Goal: Find specific page/section: Find specific page/section

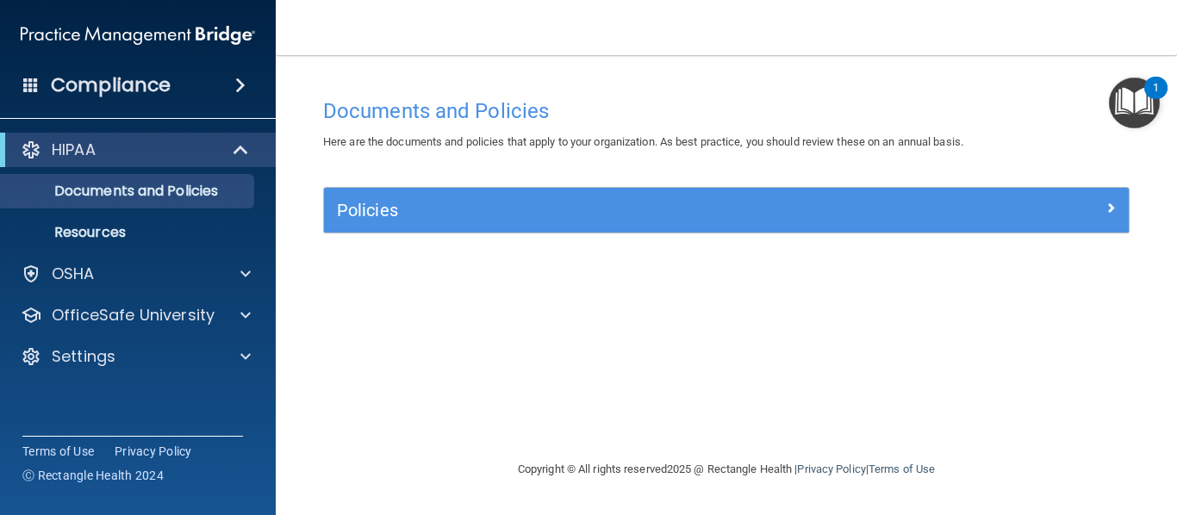
click at [1132, 99] on img "Open Resource Center, 1 new notification" at bounding box center [1134, 103] width 51 height 51
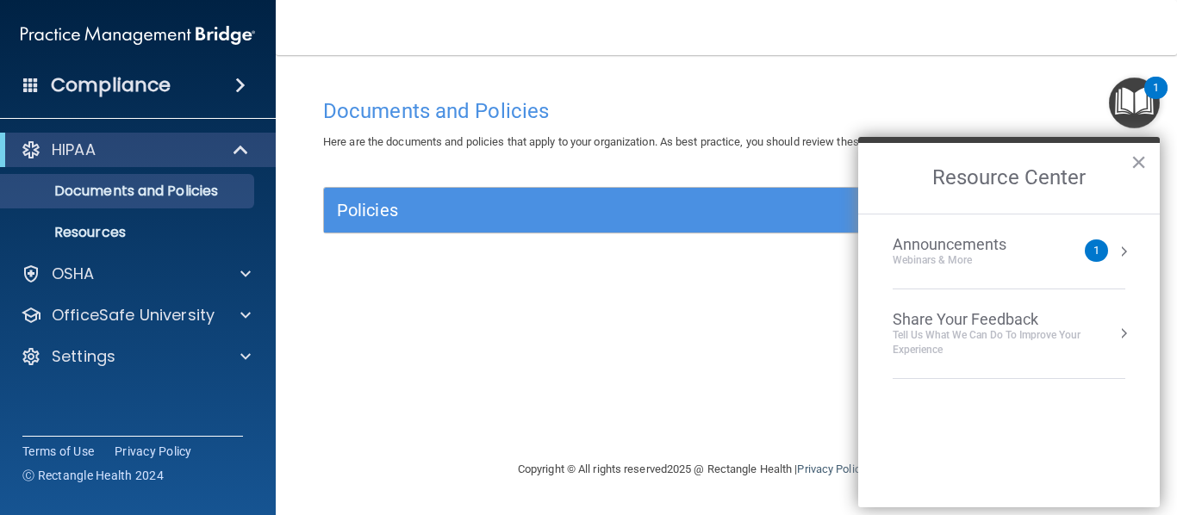
click at [563, 45] on nav "Toggle navigation [PERSON_NAME] [EMAIL_ADDRESS][DOMAIN_NAME] Manage My Enterpri…" at bounding box center [726, 27] width 901 height 55
click at [142, 34] on img at bounding box center [138, 35] width 234 height 34
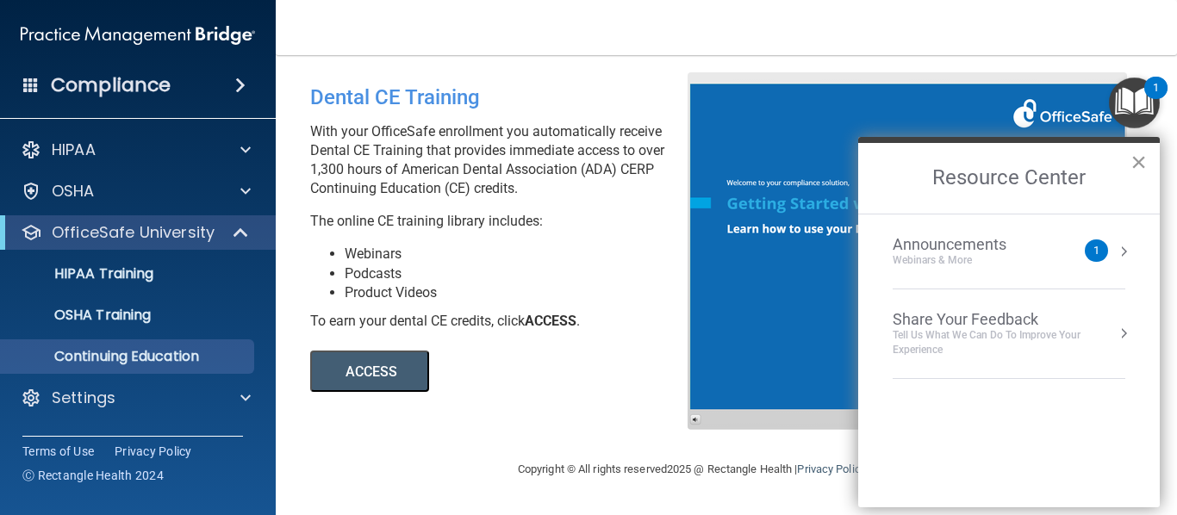
click at [1141, 165] on button "×" at bounding box center [1139, 162] width 16 height 28
